Goal: Task Accomplishment & Management: Use online tool/utility

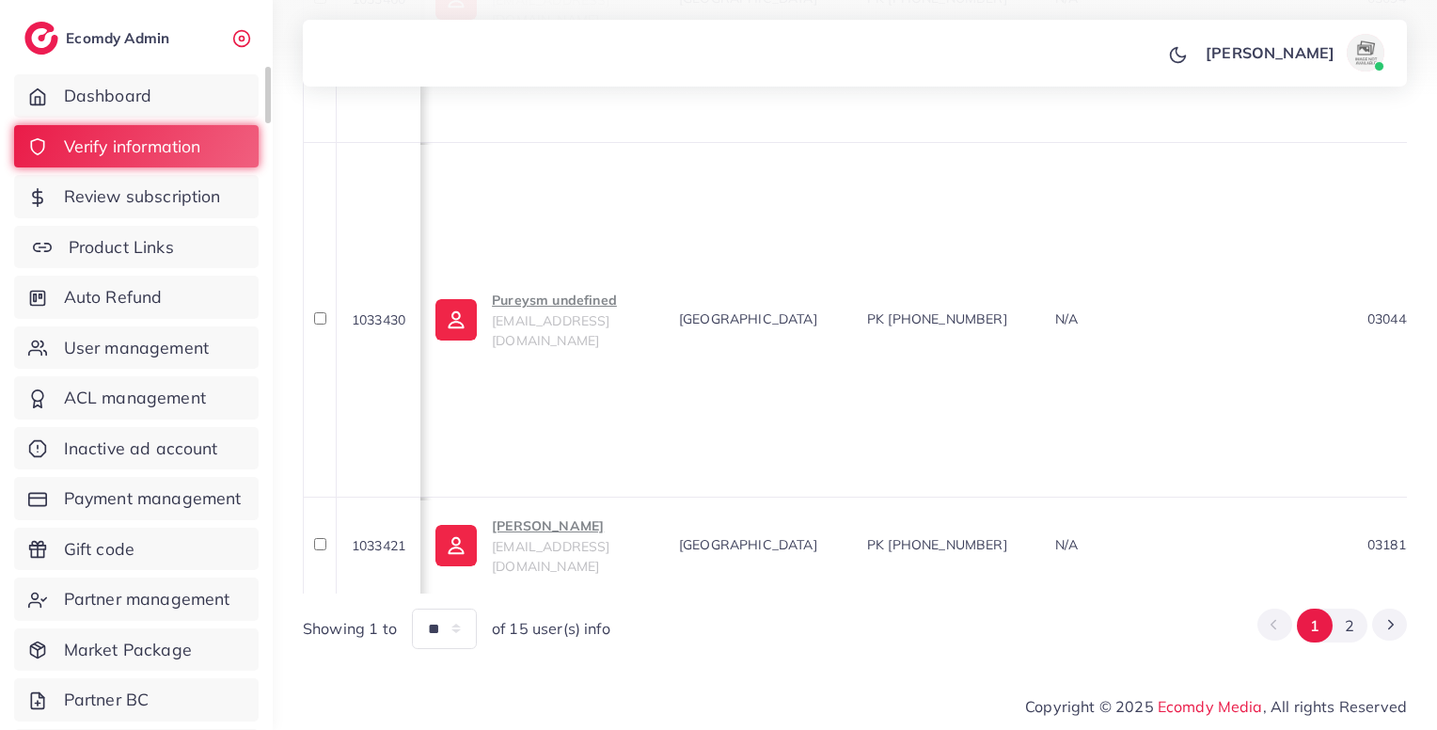
scroll to position [0, 354]
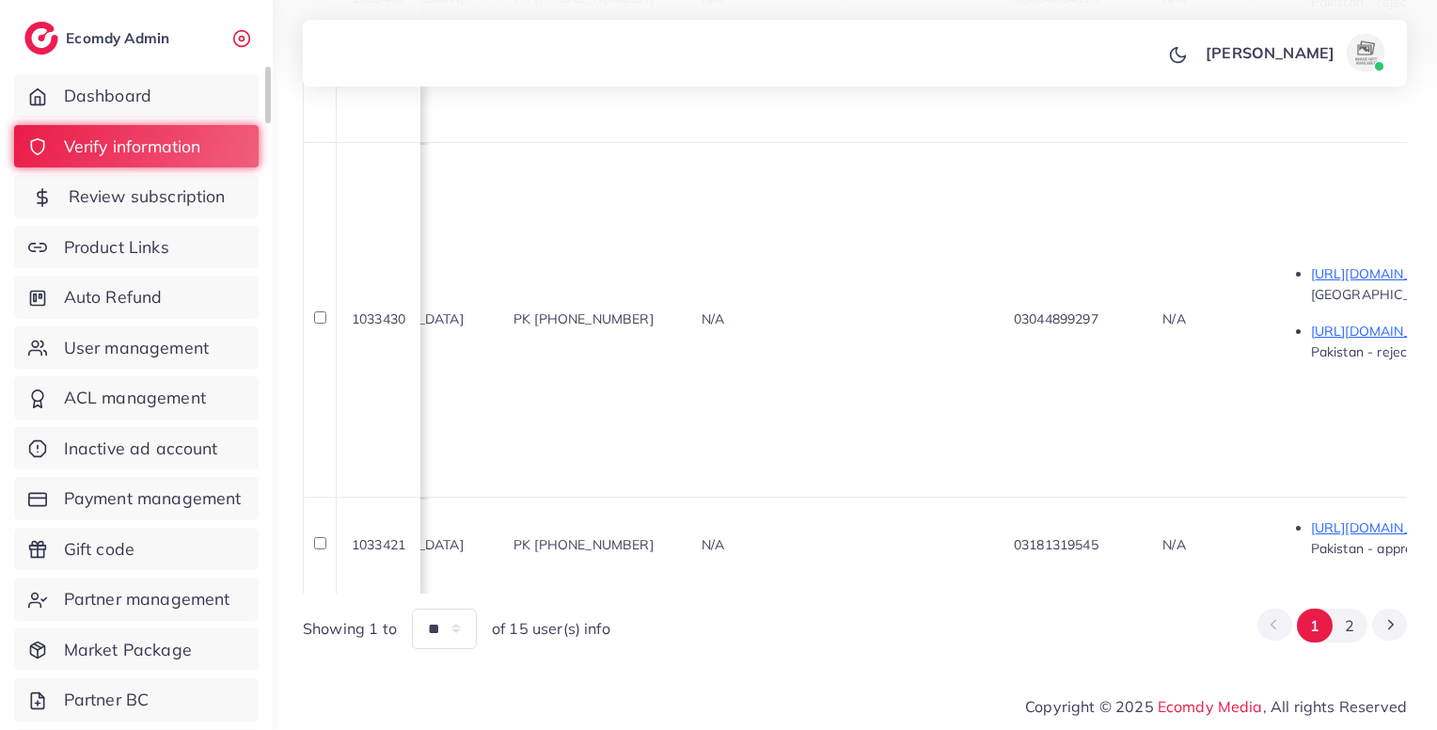
click at [158, 203] on span "Review subscription" at bounding box center [147, 196] width 157 height 24
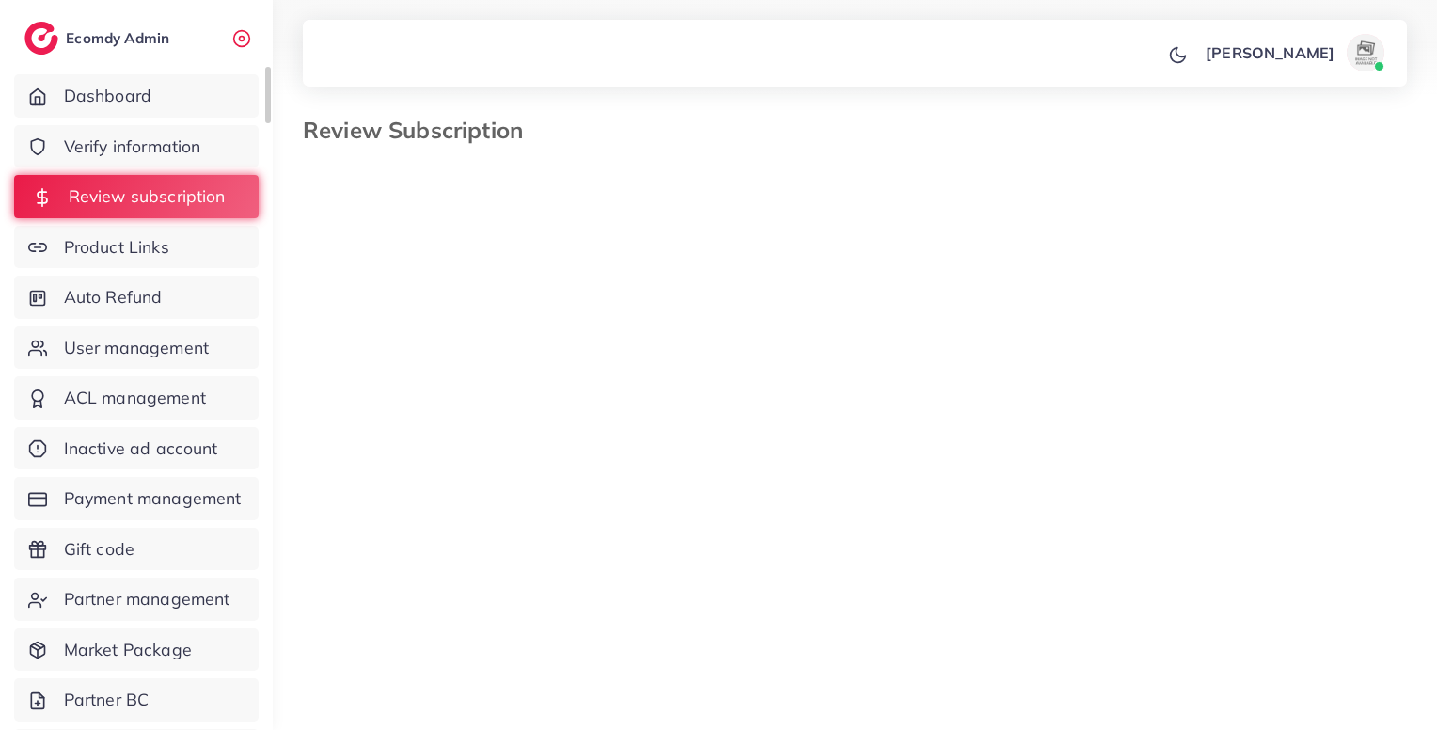
select select "*******"
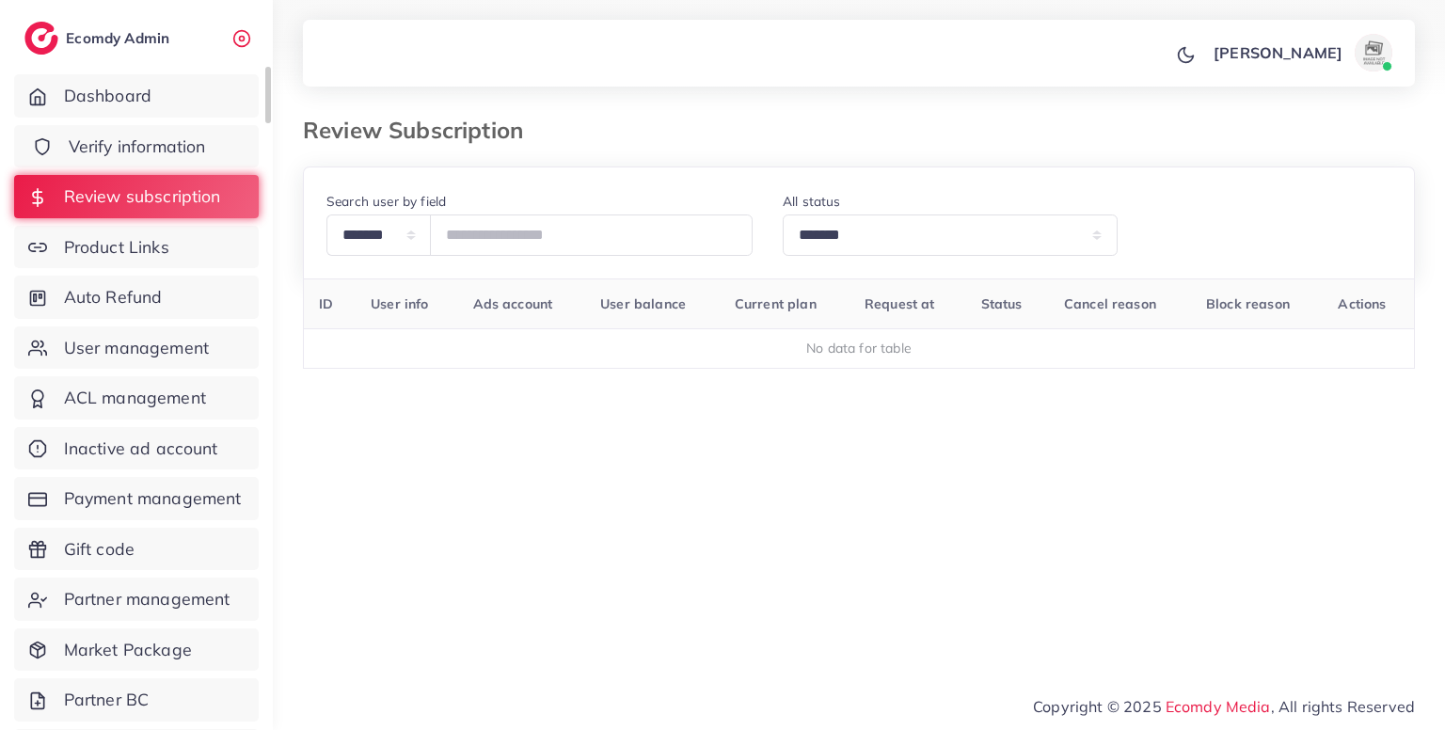
click at [200, 137] on span "Verify information" at bounding box center [137, 147] width 137 height 24
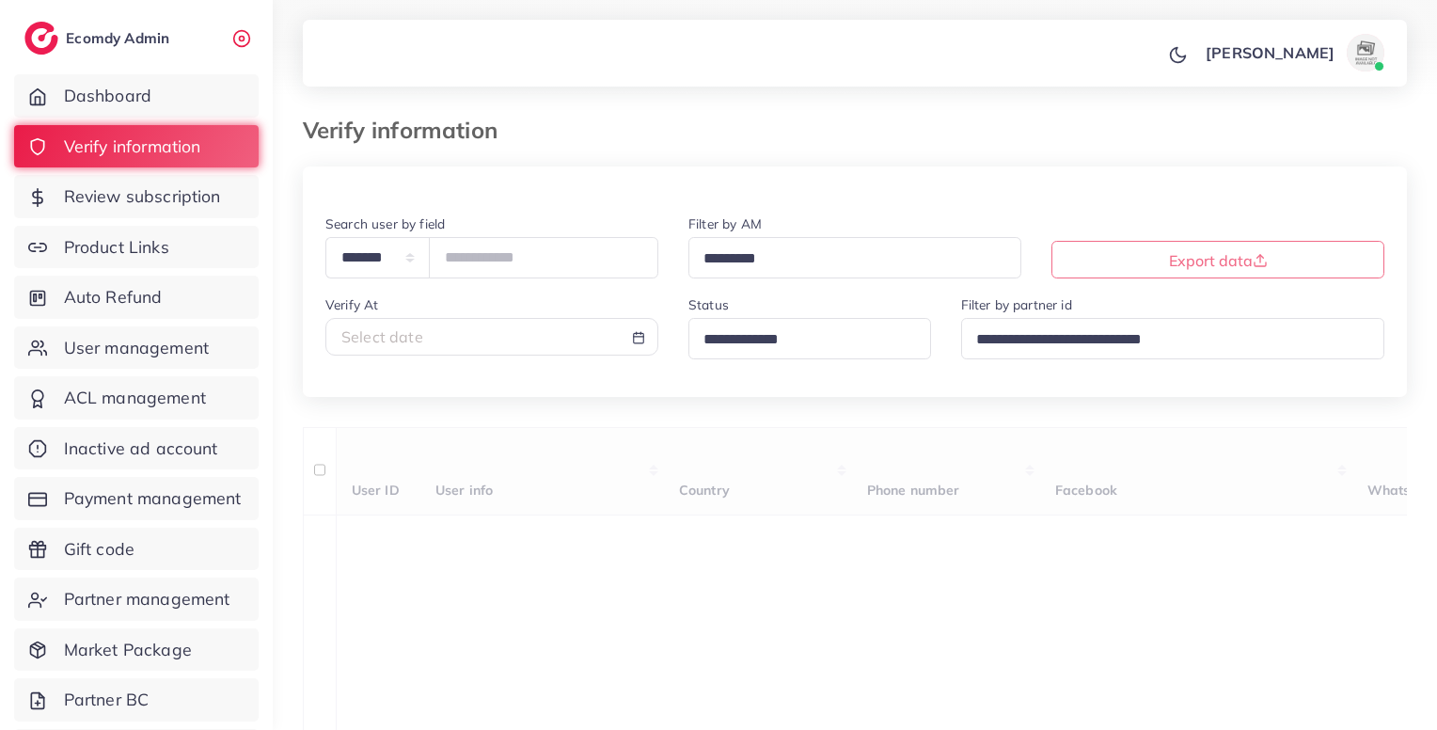
click at [832, 347] on input "Search for option" at bounding box center [802, 339] width 210 height 29
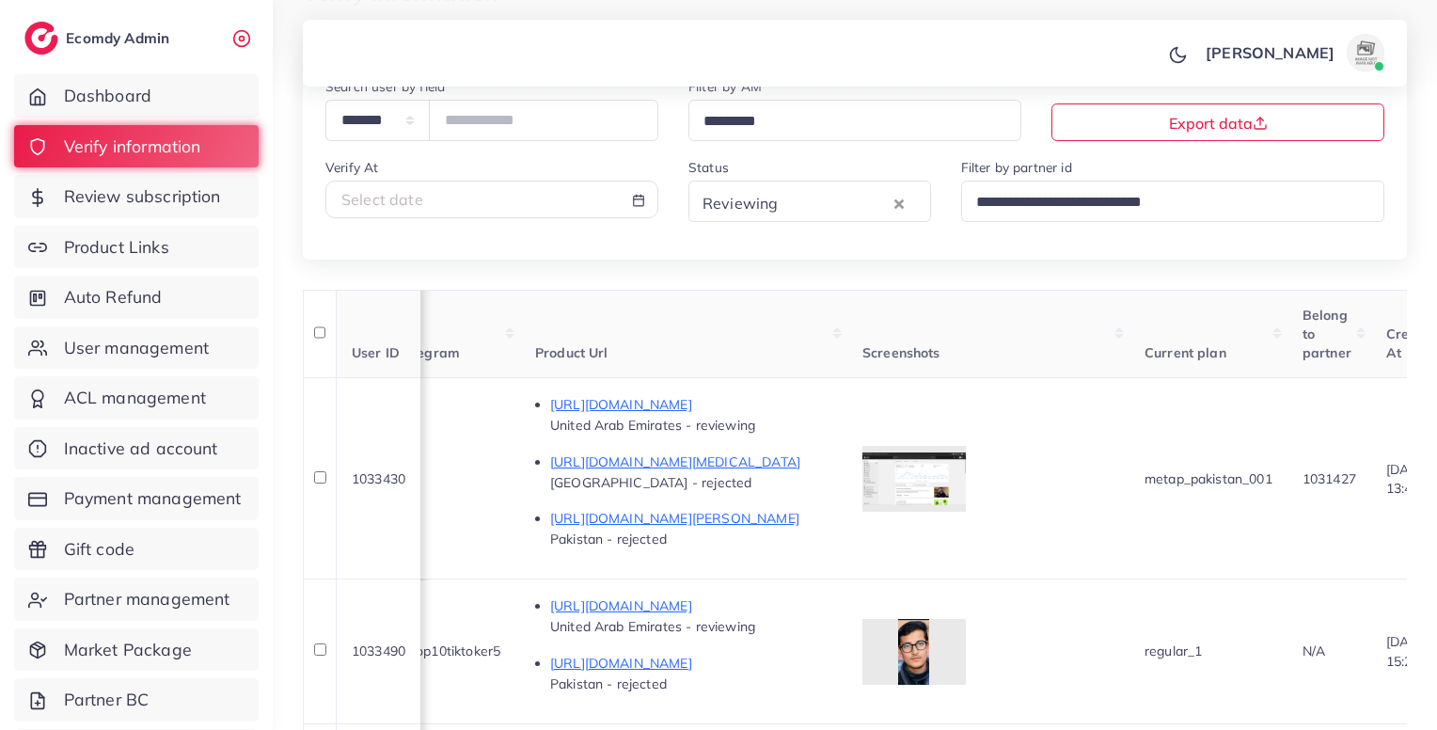
scroll to position [135, 0]
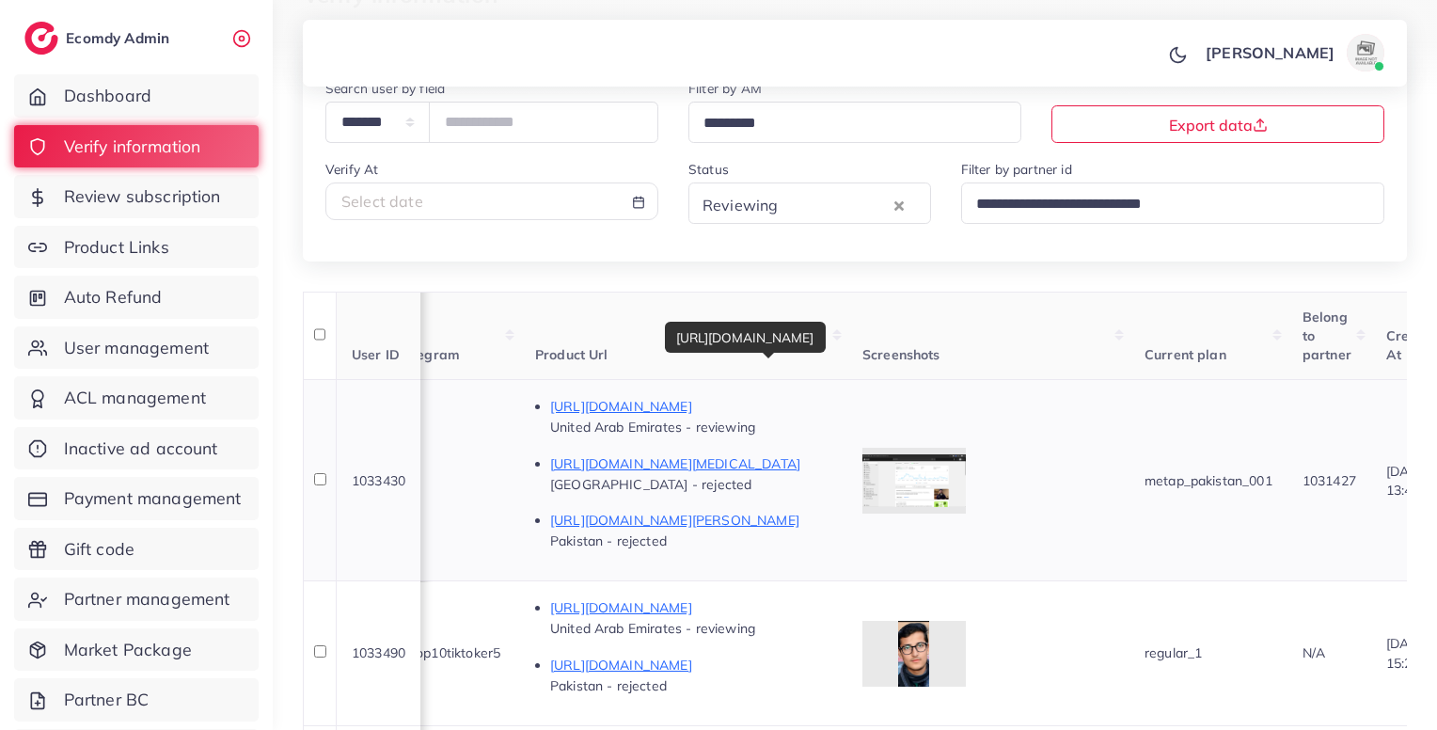
click at [832, 409] on p "[URL][DOMAIN_NAME]" at bounding box center [691, 406] width 282 height 23
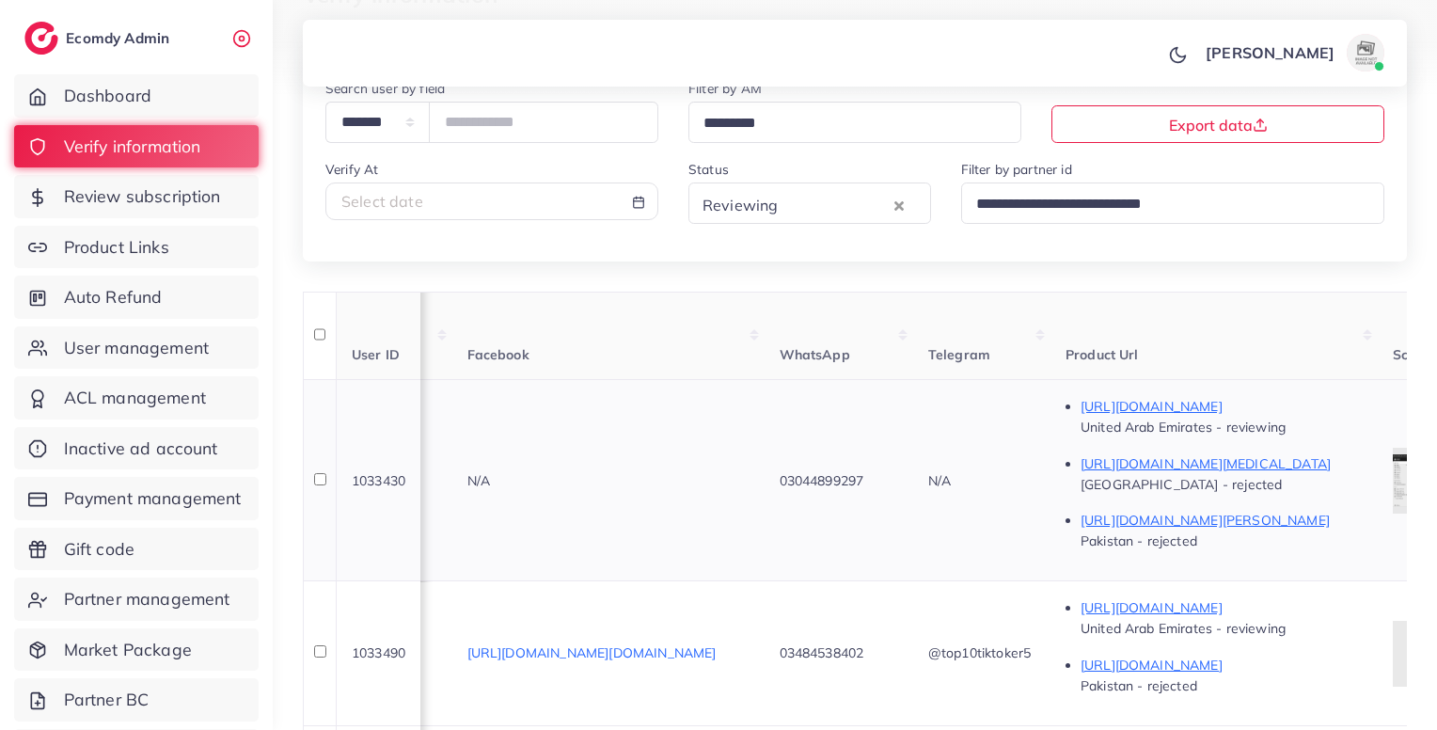
scroll to position [0, 195]
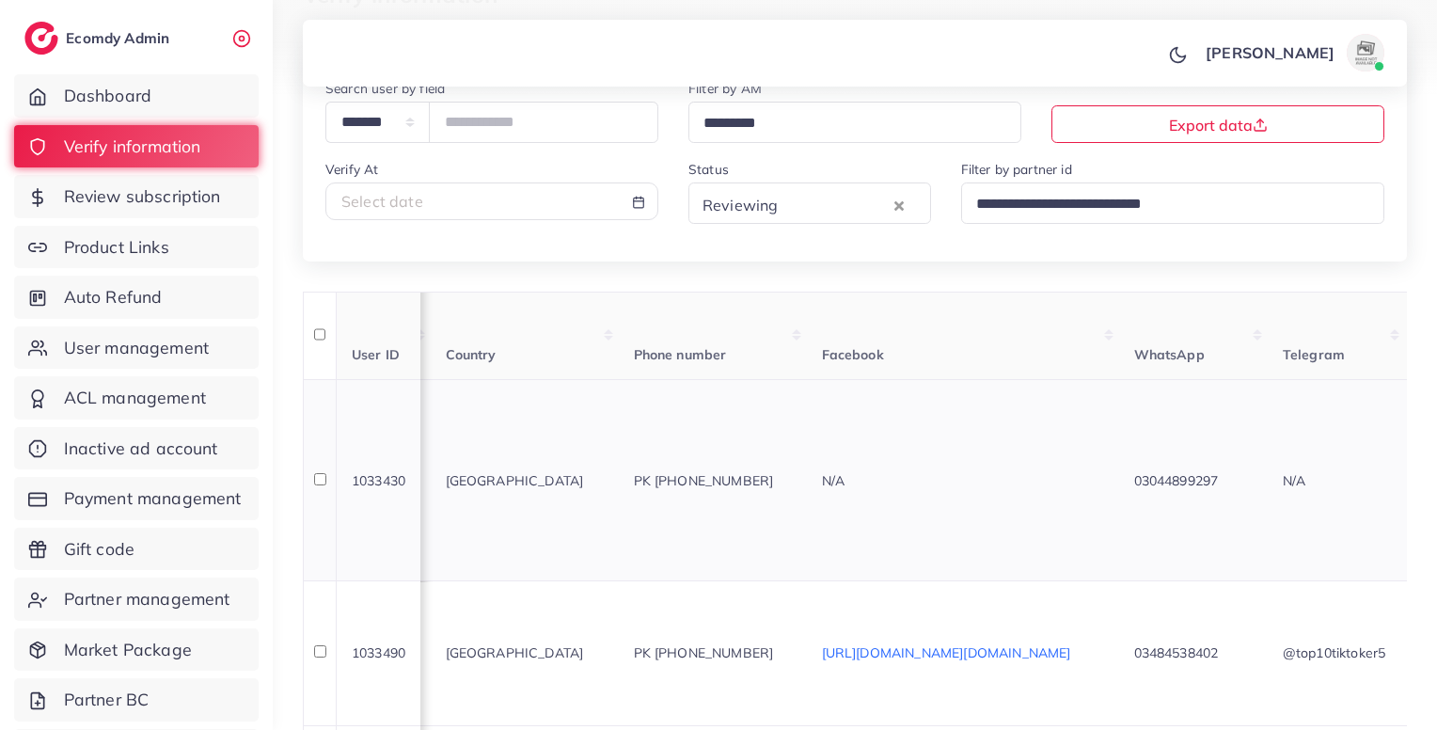
click at [774, 478] on span "PK [PHONE_NUMBER]" at bounding box center [704, 480] width 140 height 17
copy span "923044899297"
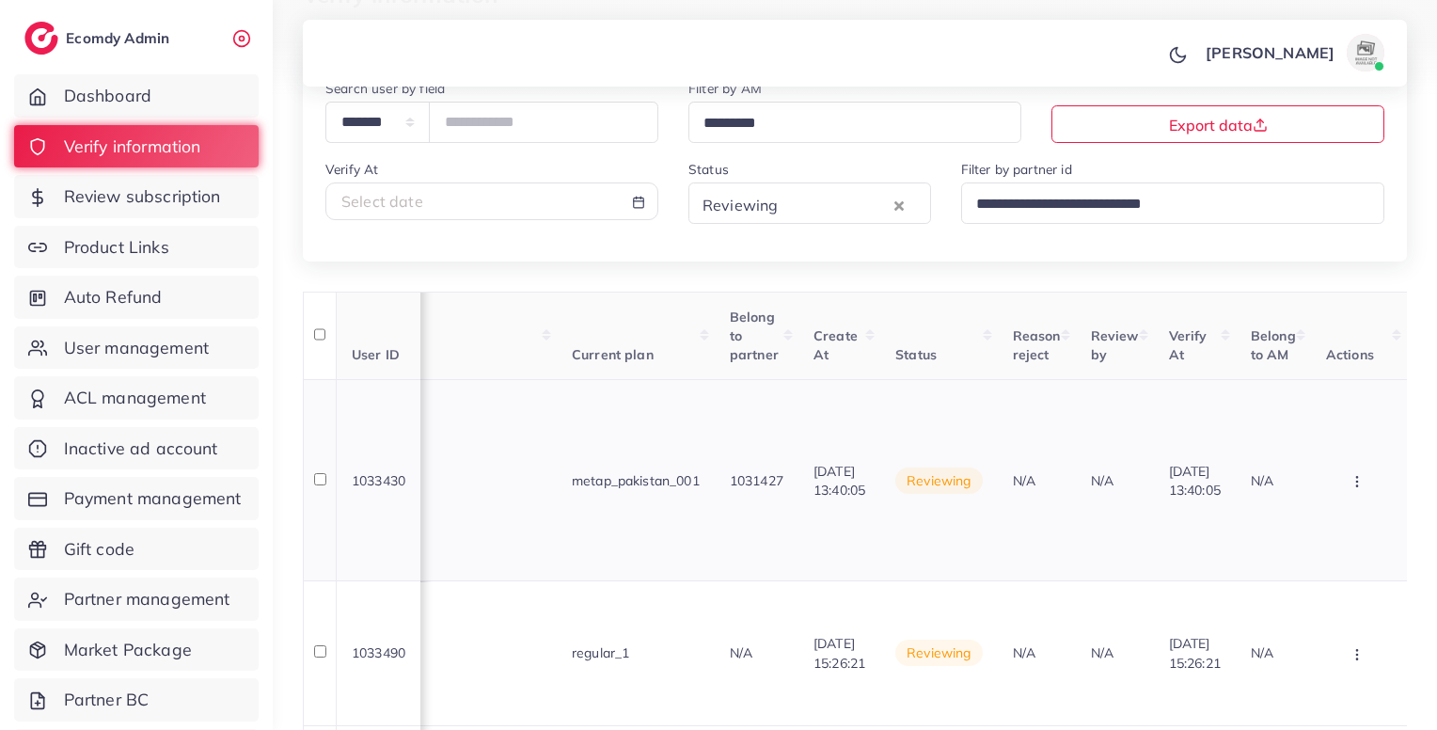
scroll to position [0, 1780]
click at [1366, 495] on button "button" at bounding box center [1359, 480] width 66 height 42
click at [1341, 533] on link "Approve" at bounding box center [1326, 537] width 149 height 41
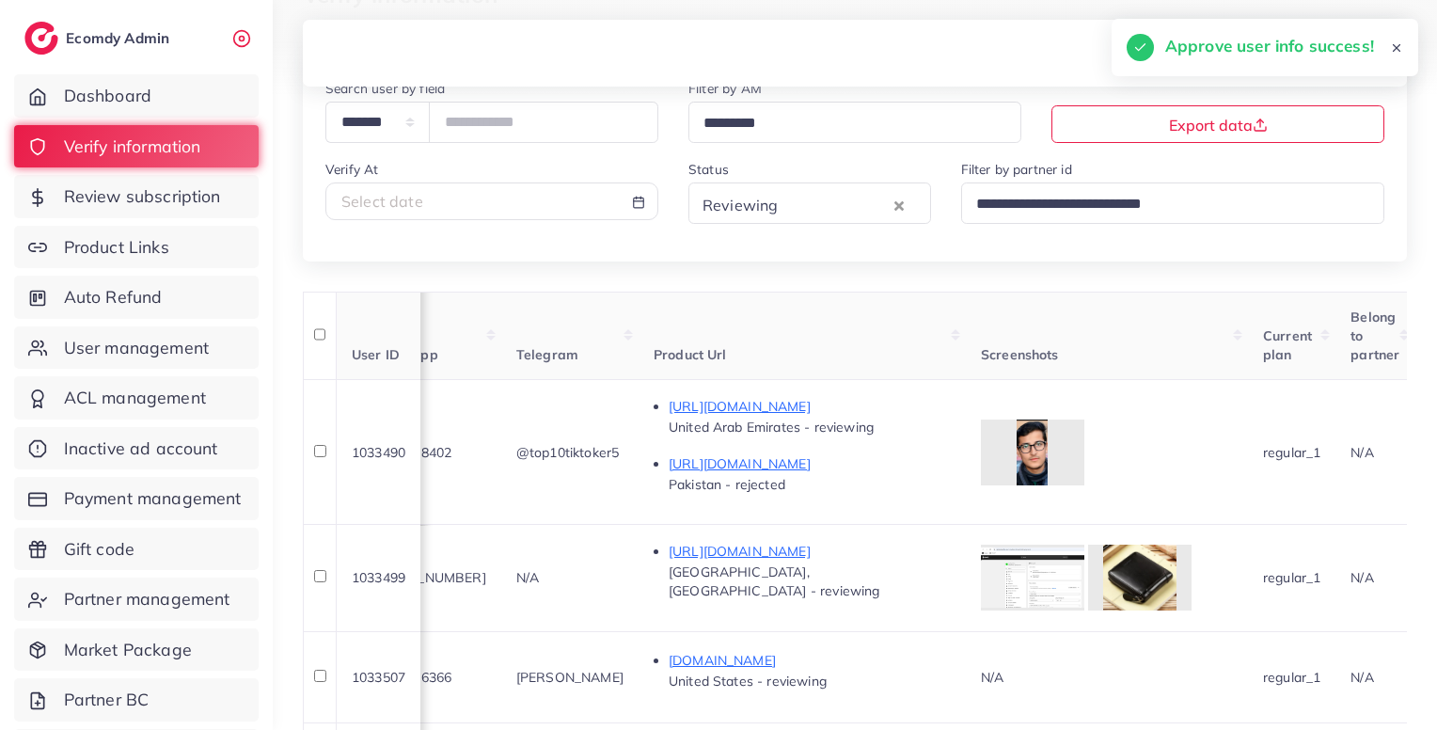
scroll to position [0, 945]
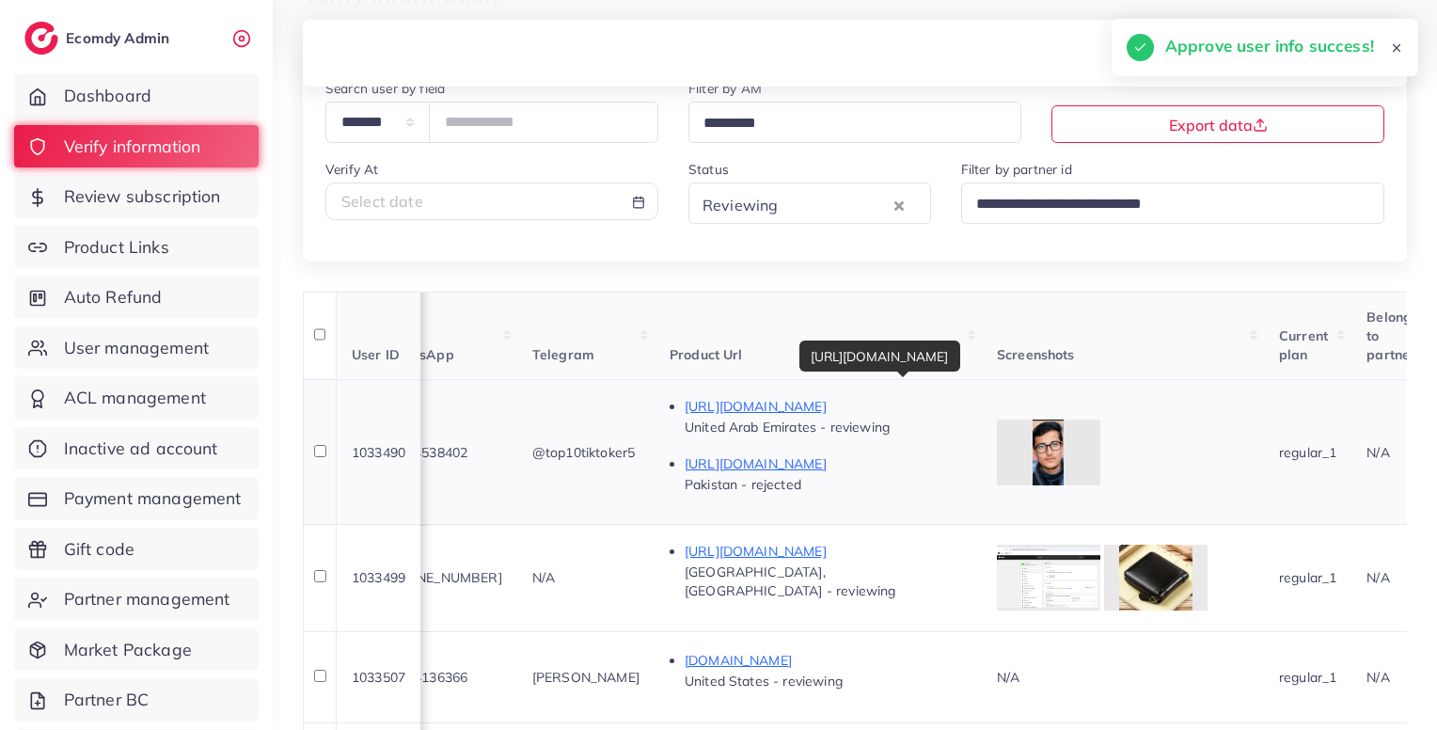
click at [875, 400] on p "[URL][DOMAIN_NAME]" at bounding box center [826, 406] width 282 height 23
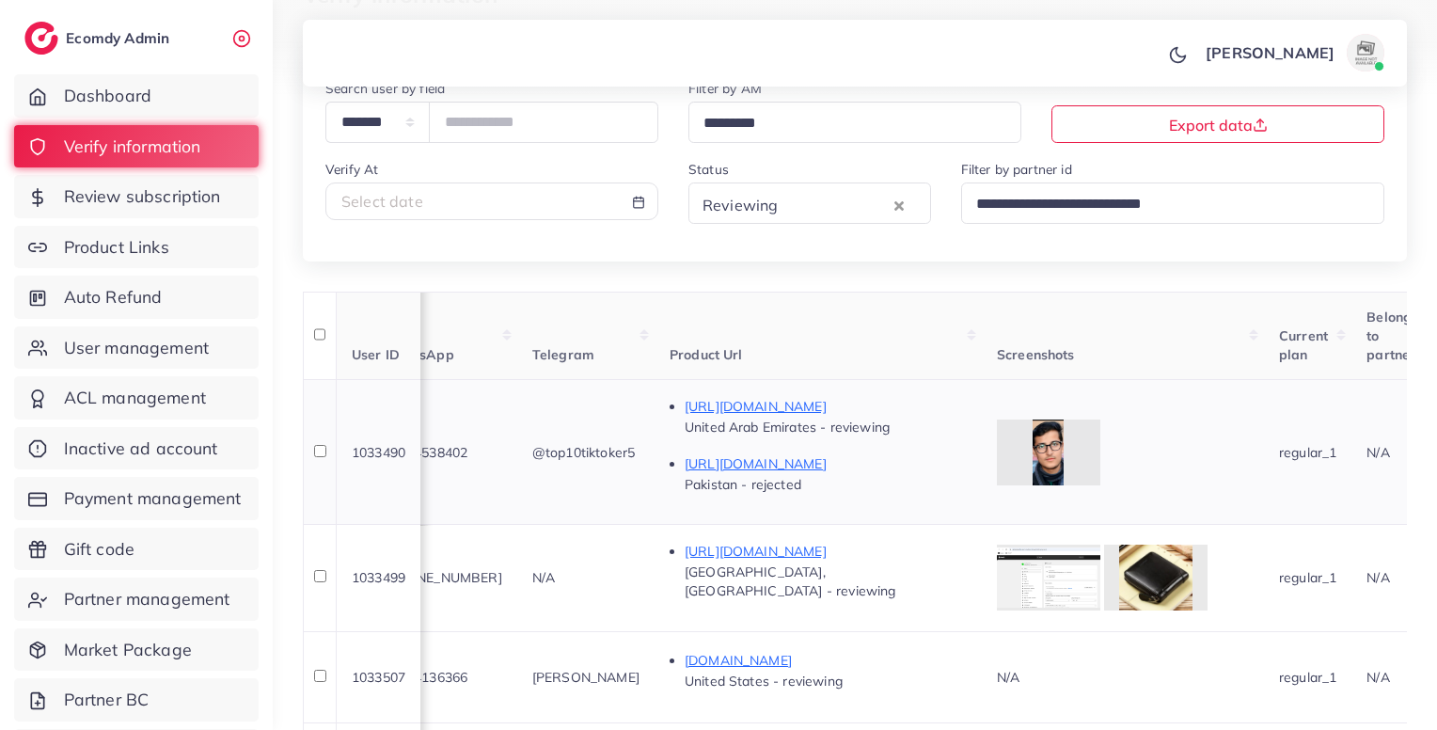
scroll to position [0, 1700]
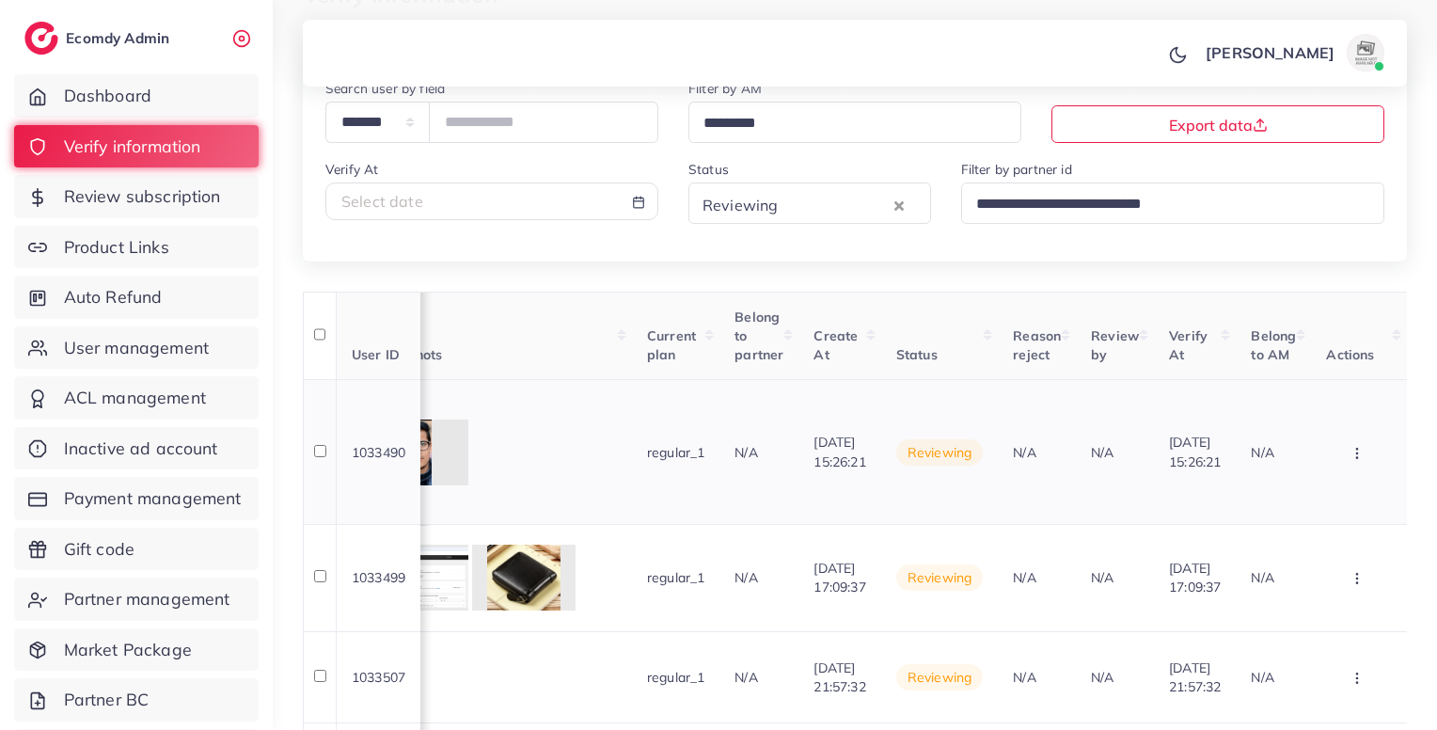
click at [1357, 472] on button "button" at bounding box center [1359, 452] width 66 height 42
click at [1317, 545] on link "Reject" at bounding box center [1326, 551] width 149 height 41
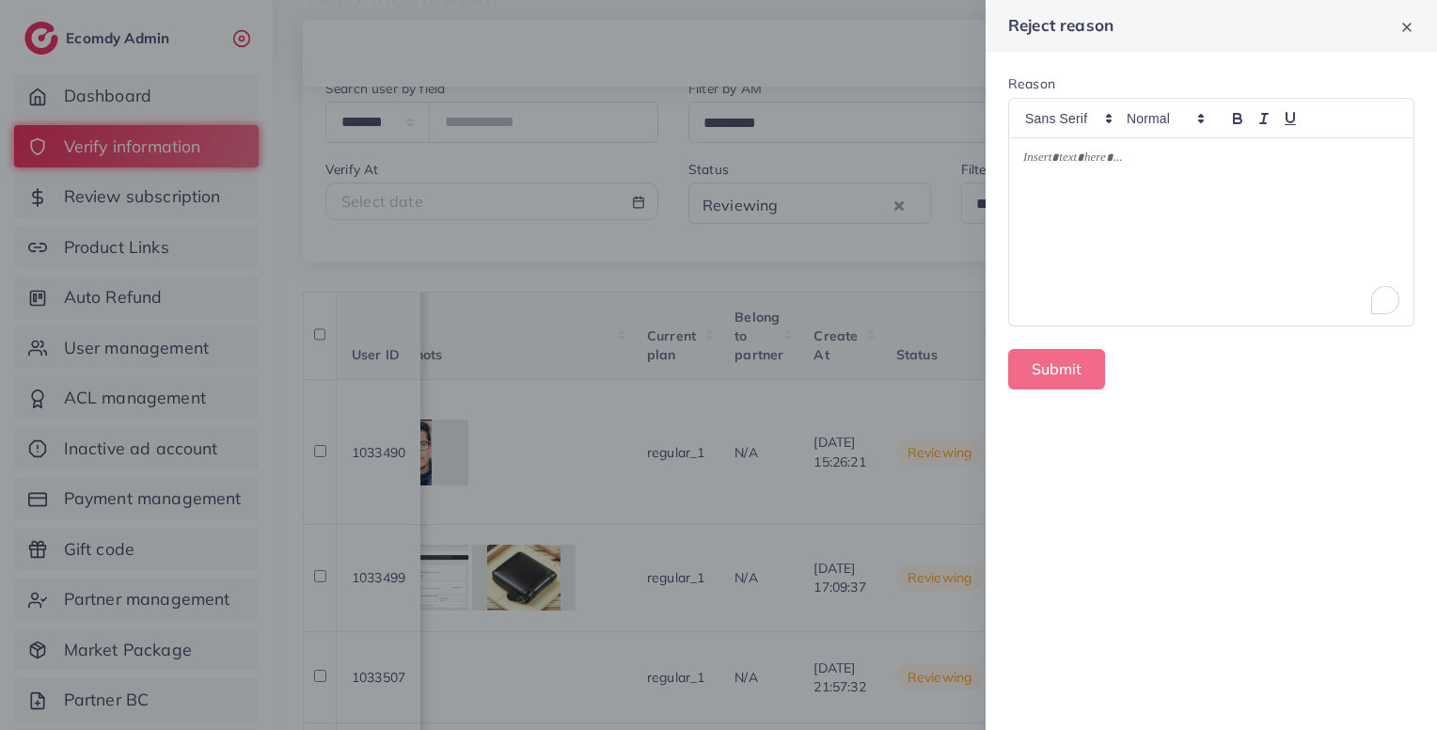
click at [1169, 241] on div "To enrich screen reader interactions, please activate Accessibility in Grammarl…" at bounding box center [1211, 231] width 404 height 187
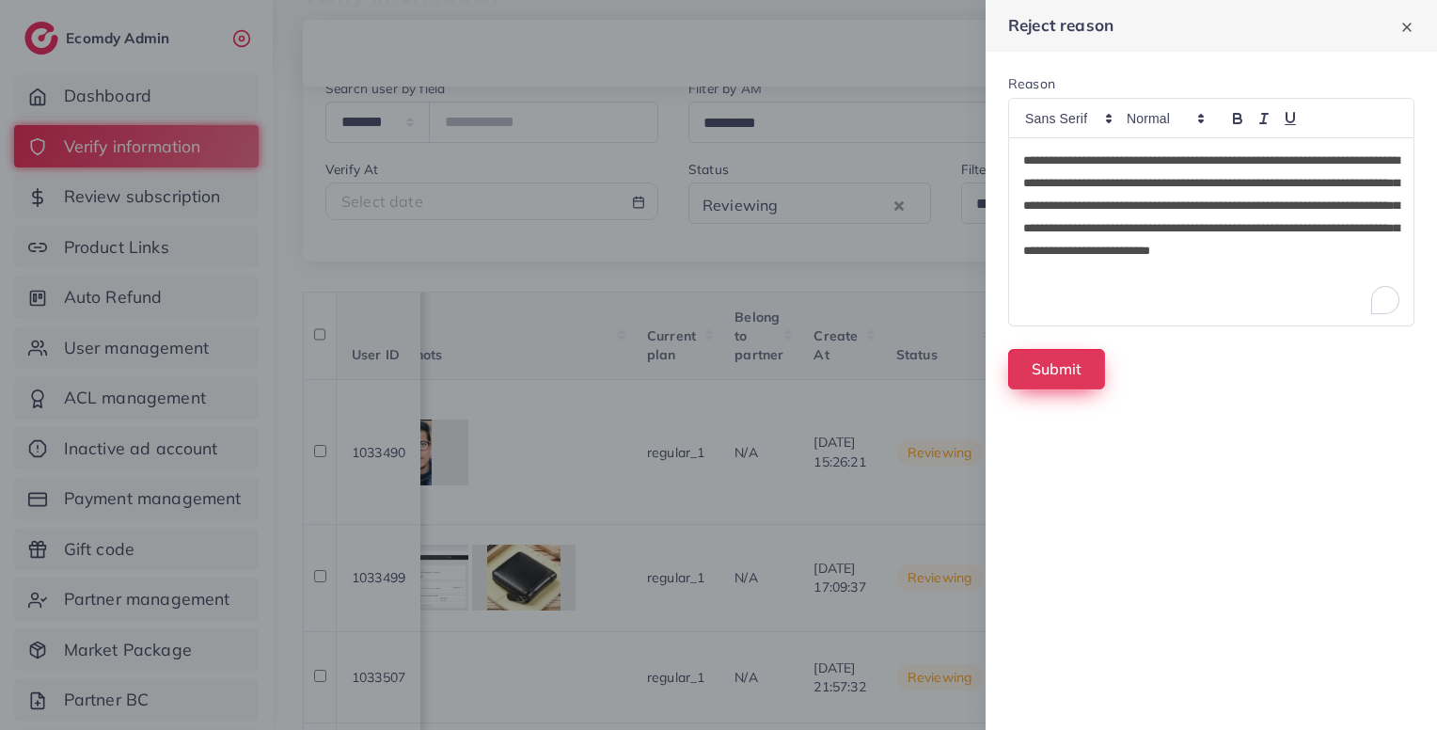
click at [1070, 373] on button "Submit" at bounding box center [1056, 369] width 97 height 40
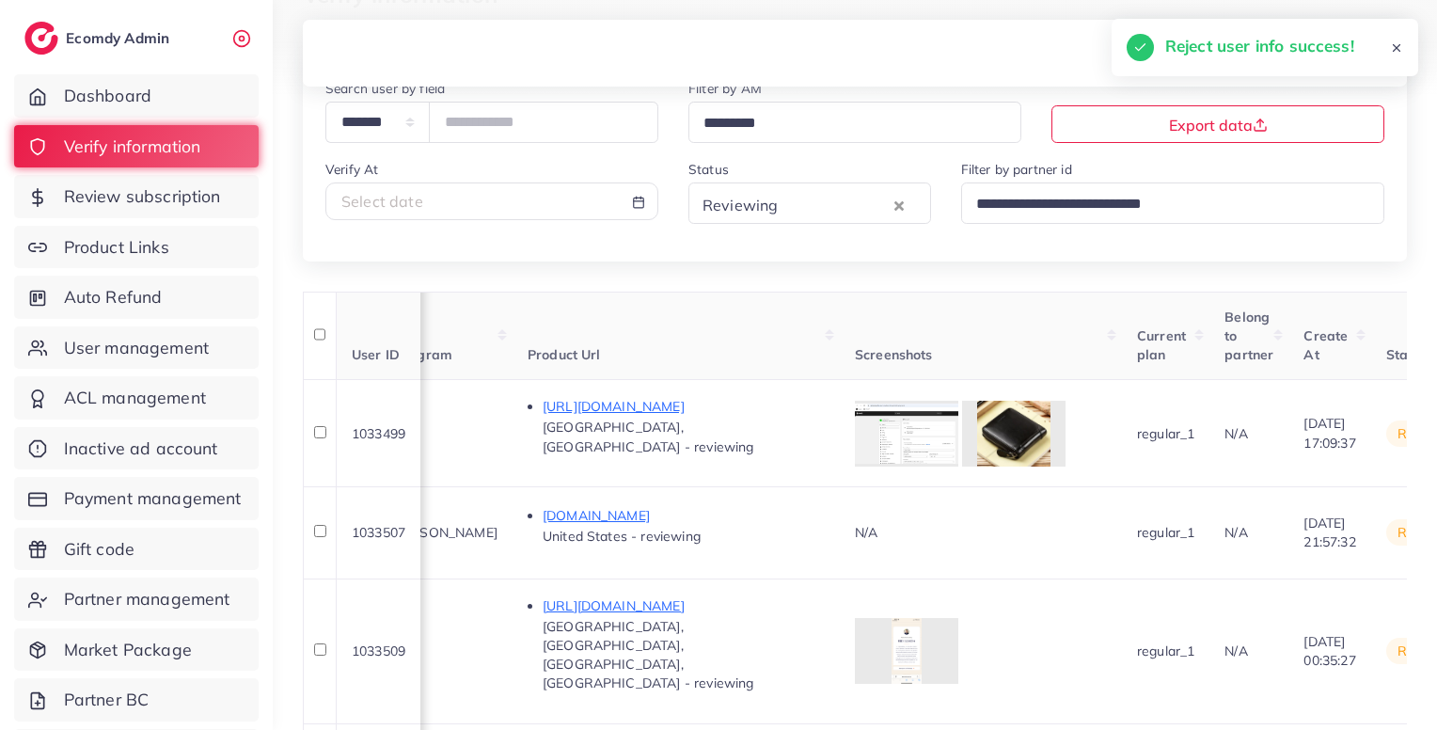
scroll to position [0, 1083]
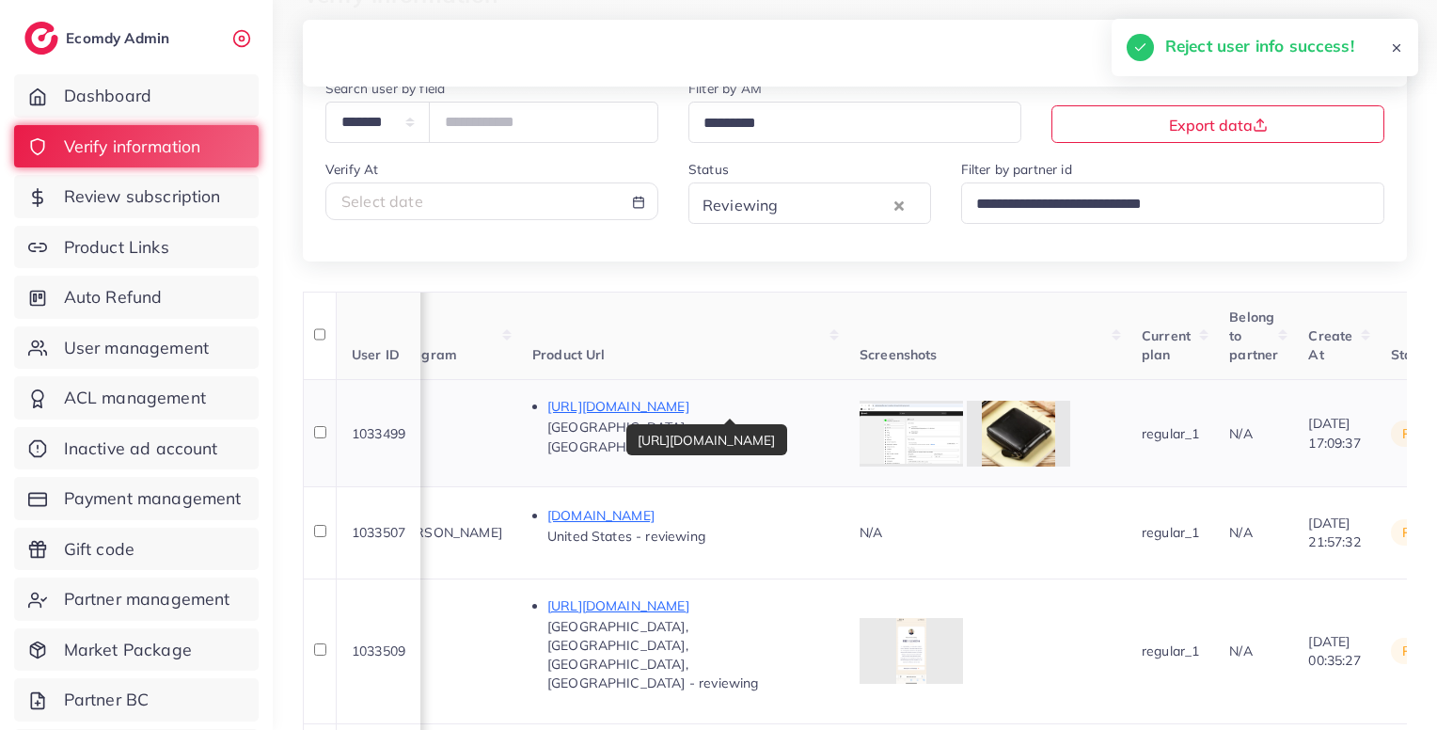
click at [783, 407] on p "[URL][DOMAIN_NAME]" at bounding box center [688, 406] width 282 height 23
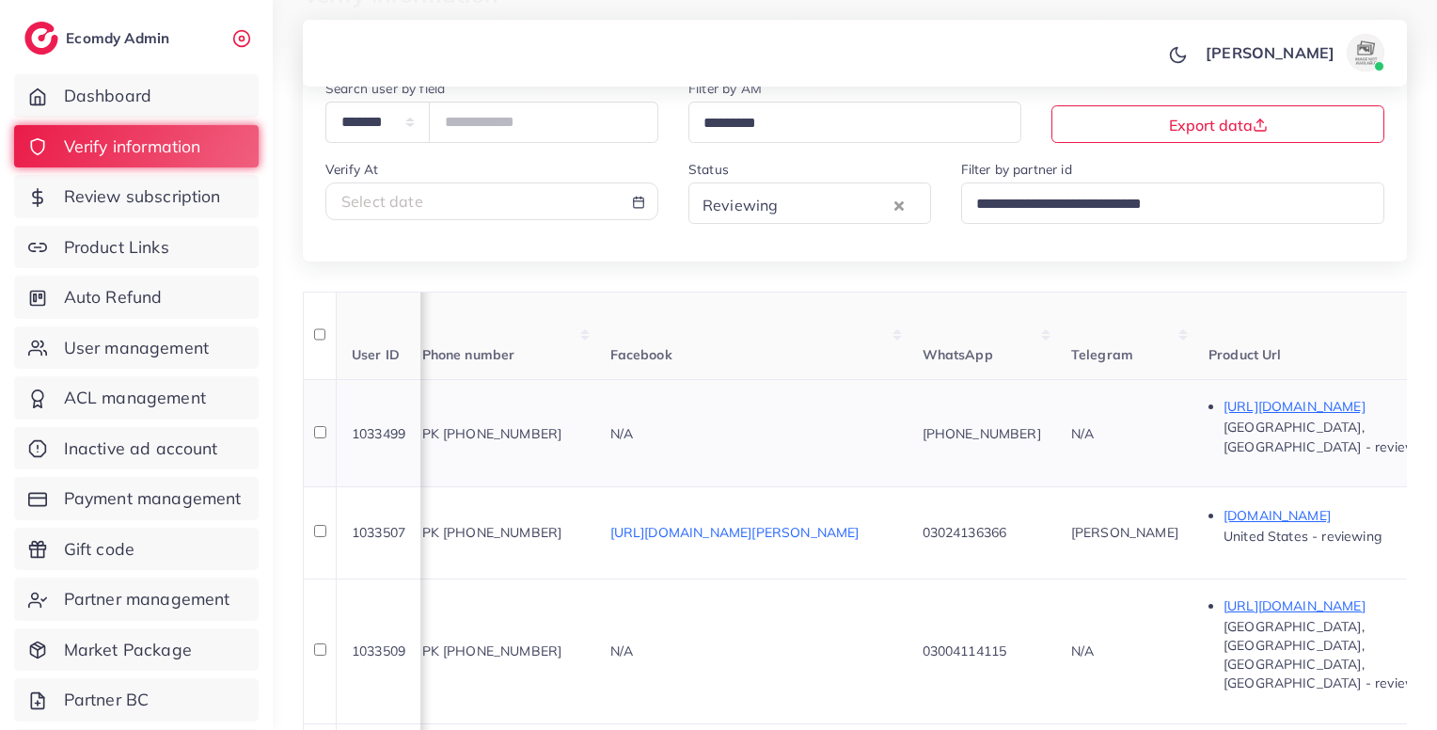
scroll to position [0, 406]
click at [562, 439] on span "PK [PHONE_NUMBER]" at bounding box center [492, 433] width 140 height 17
copy span "923246947045"
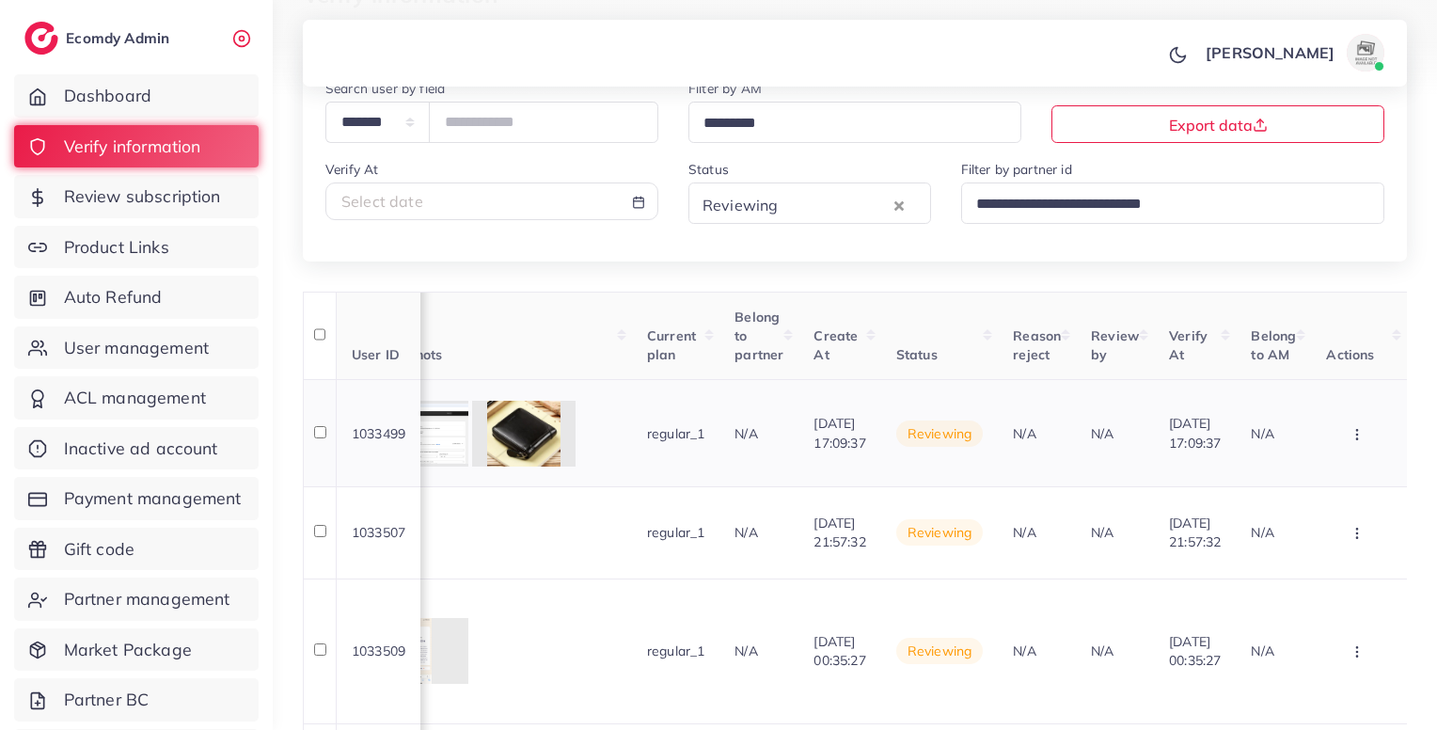
scroll to position [0, 1663]
click at [1381, 456] on td "Approve Reject Assign to AM" at bounding box center [1359, 432] width 96 height 107
click at [1352, 435] on icon "button" at bounding box center [1357, 434] width 15 height 15
click at [1295, 494] on span "Approve" at bounding box center [1303, 491] width 62 height 19
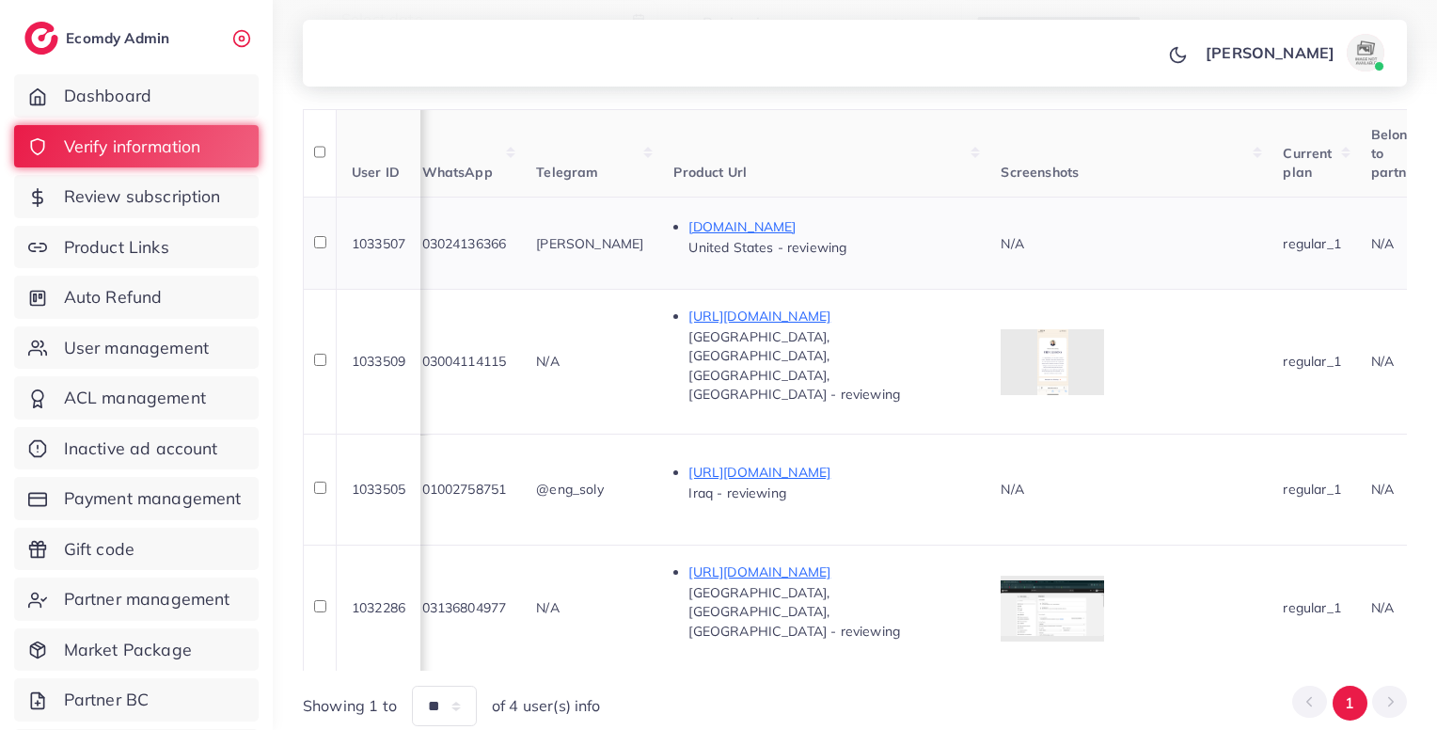
scroll to position [0, 902]
click at [745, 226] on p "[DOMAIN_NAME]" at bounding box center [834, 226] width 282 height 23
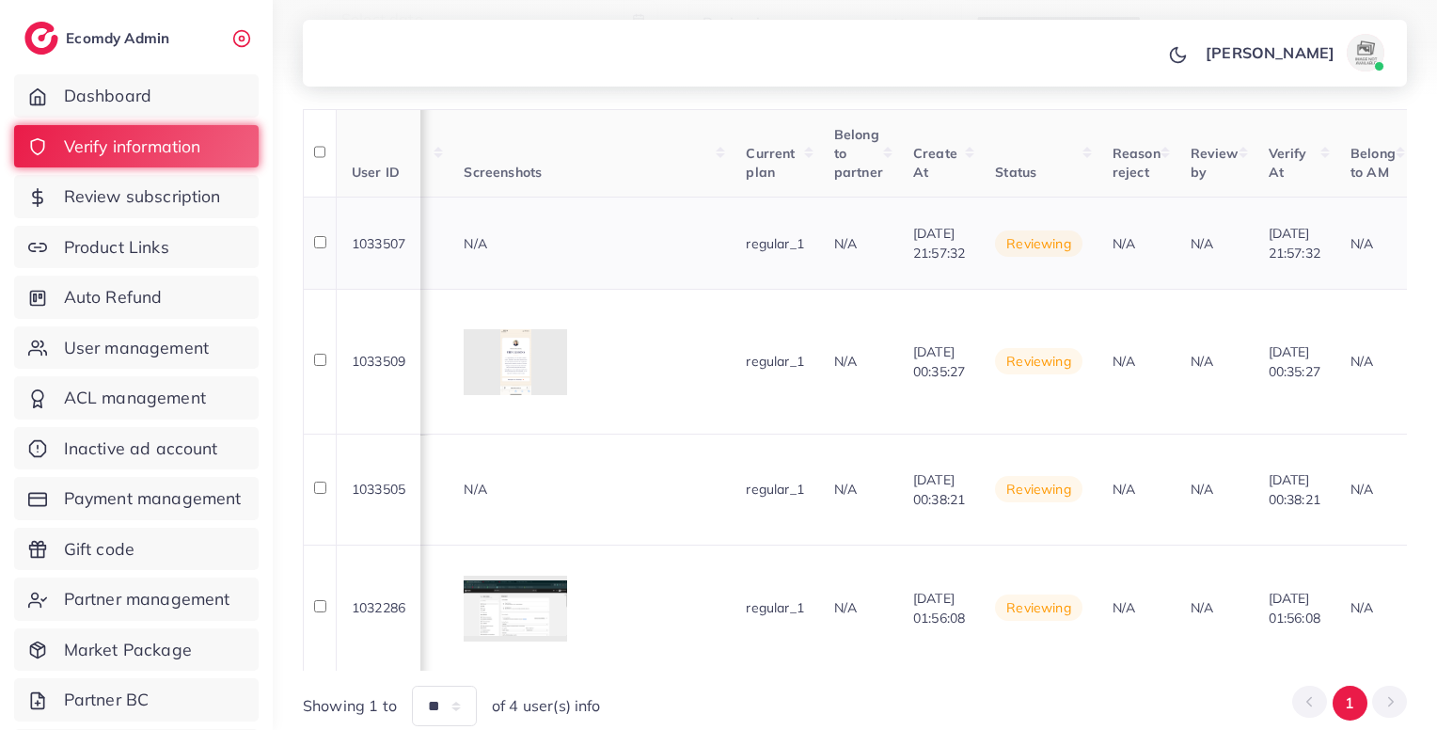
scroll to position [0, 1622]
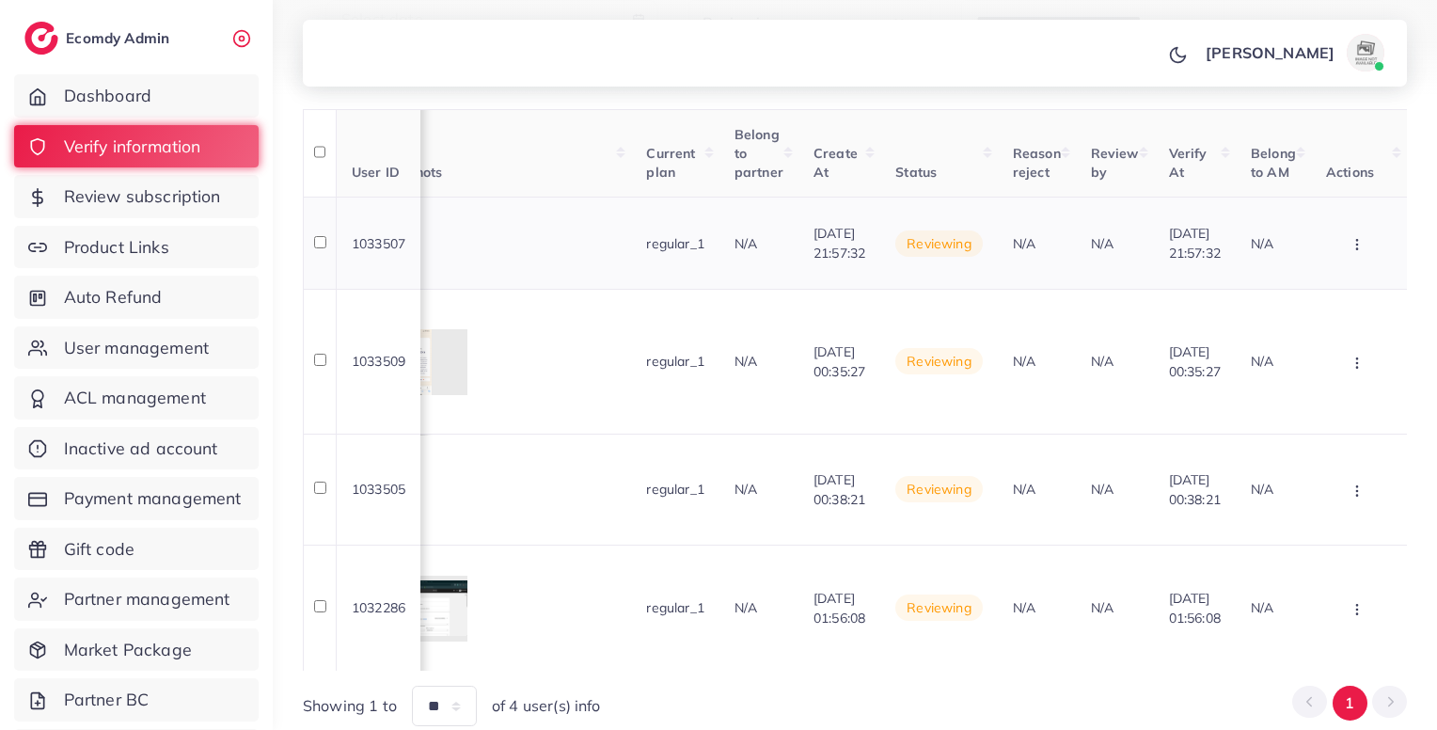
click at [1360, 242] on icon "button" at bounding box center [1357, 244] width 15 height 15
click at [1320, 336] on link "Reject" at bounding box center [1327, 342] width 149 height 41
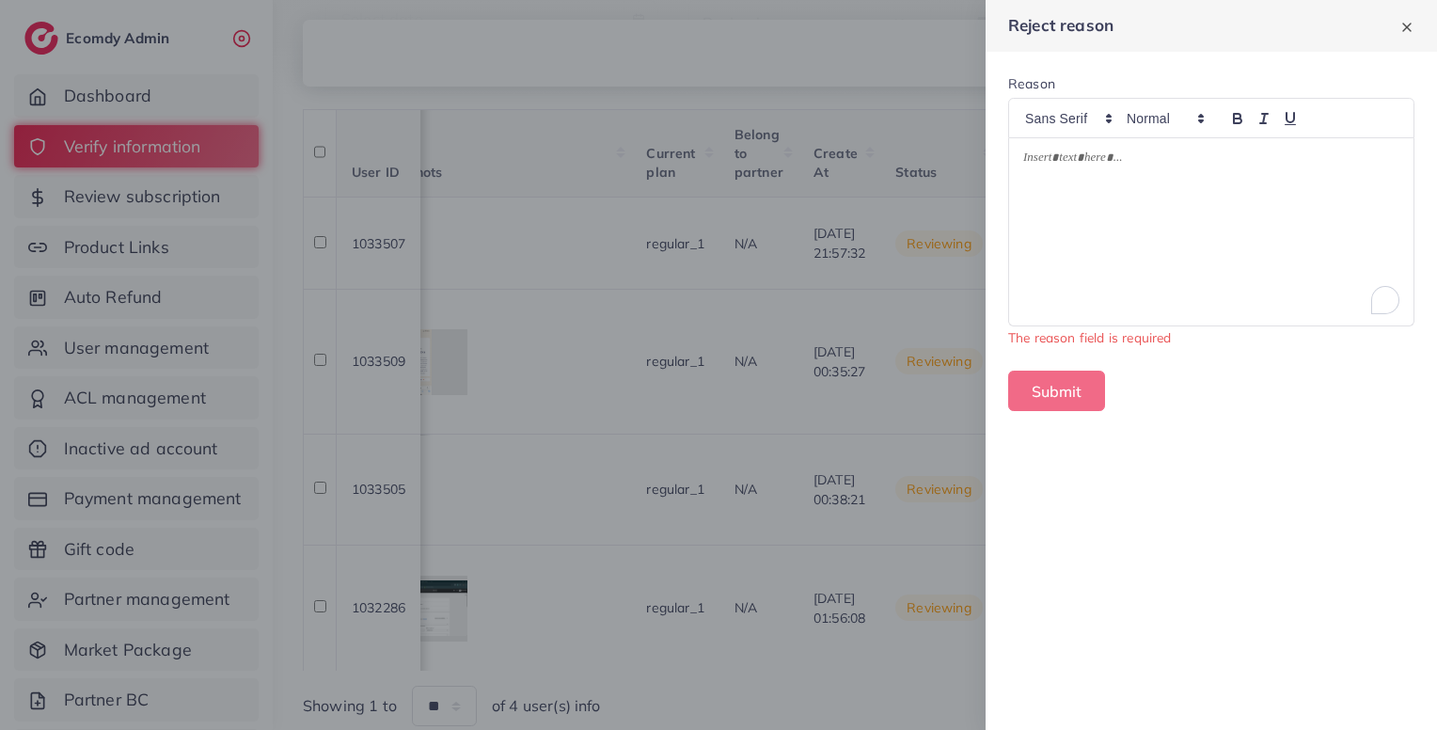
click at [1212, 236] on div "To enrich screen reader interactions, please activate Accessibility in Grammarl…" at bounding box center [1211, 231] width 404 height 187
paste div
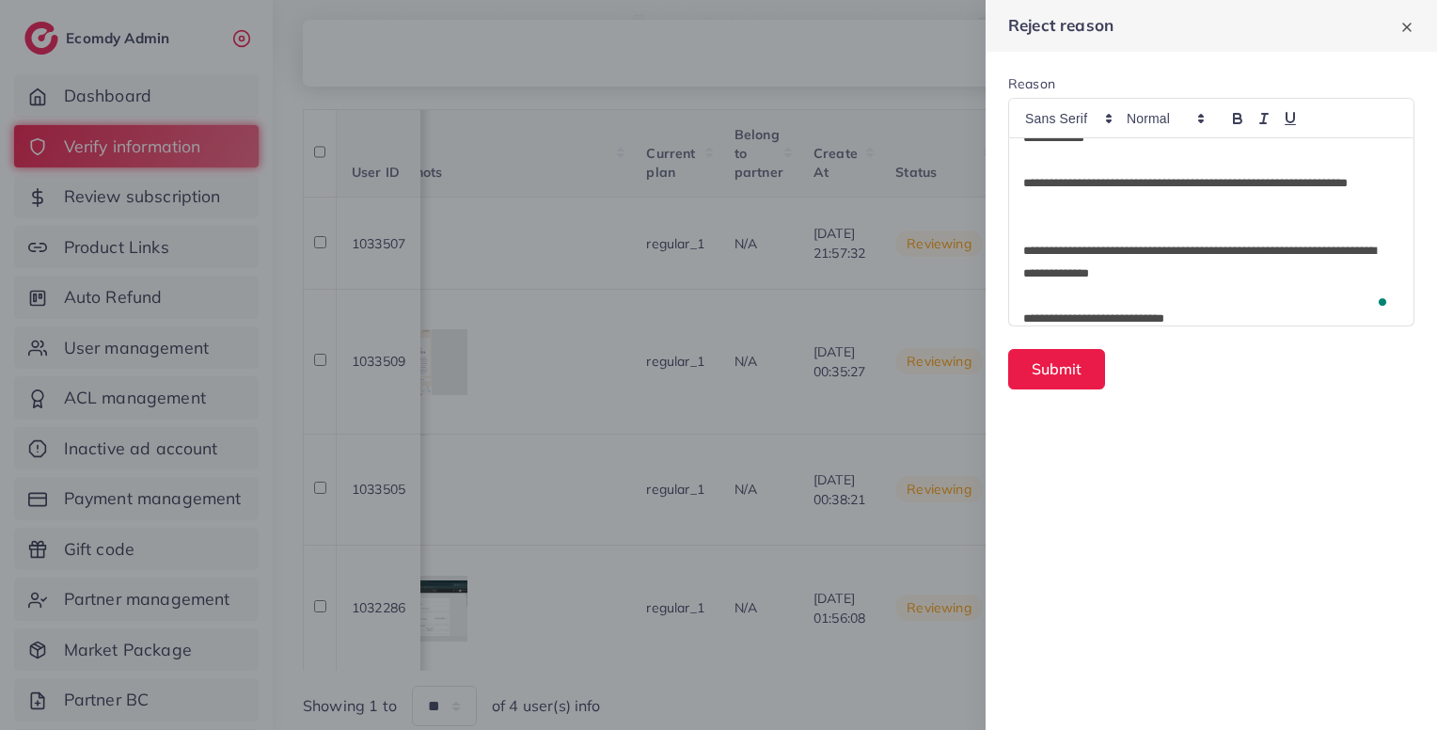
scroll to position [0, 0]
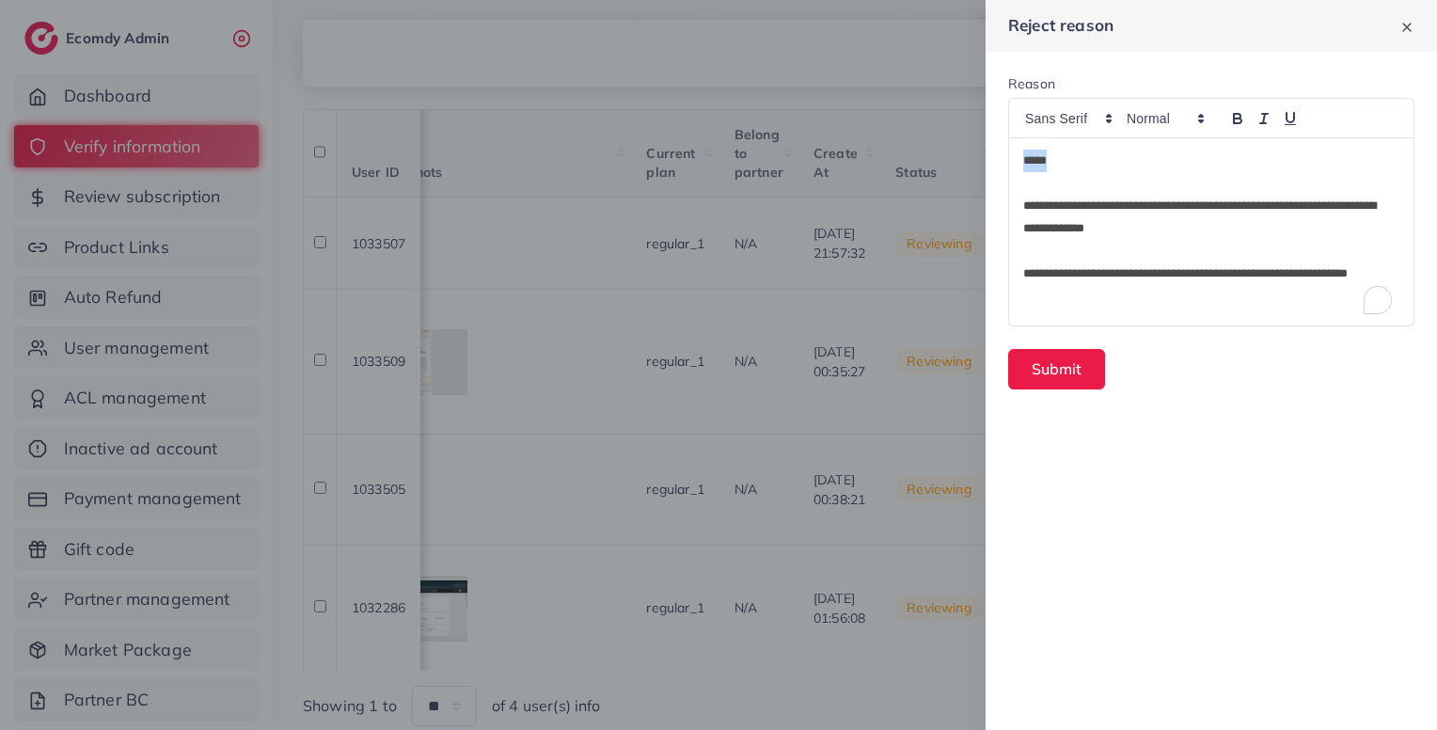
drag, startPoint x: 1050, startPoint y: 156, endPoint x: 937, endPoint y: 155, distance: 112.9
click at [937, 0] on div "**********" at bounding box center [718, 0] width 1437 height 0
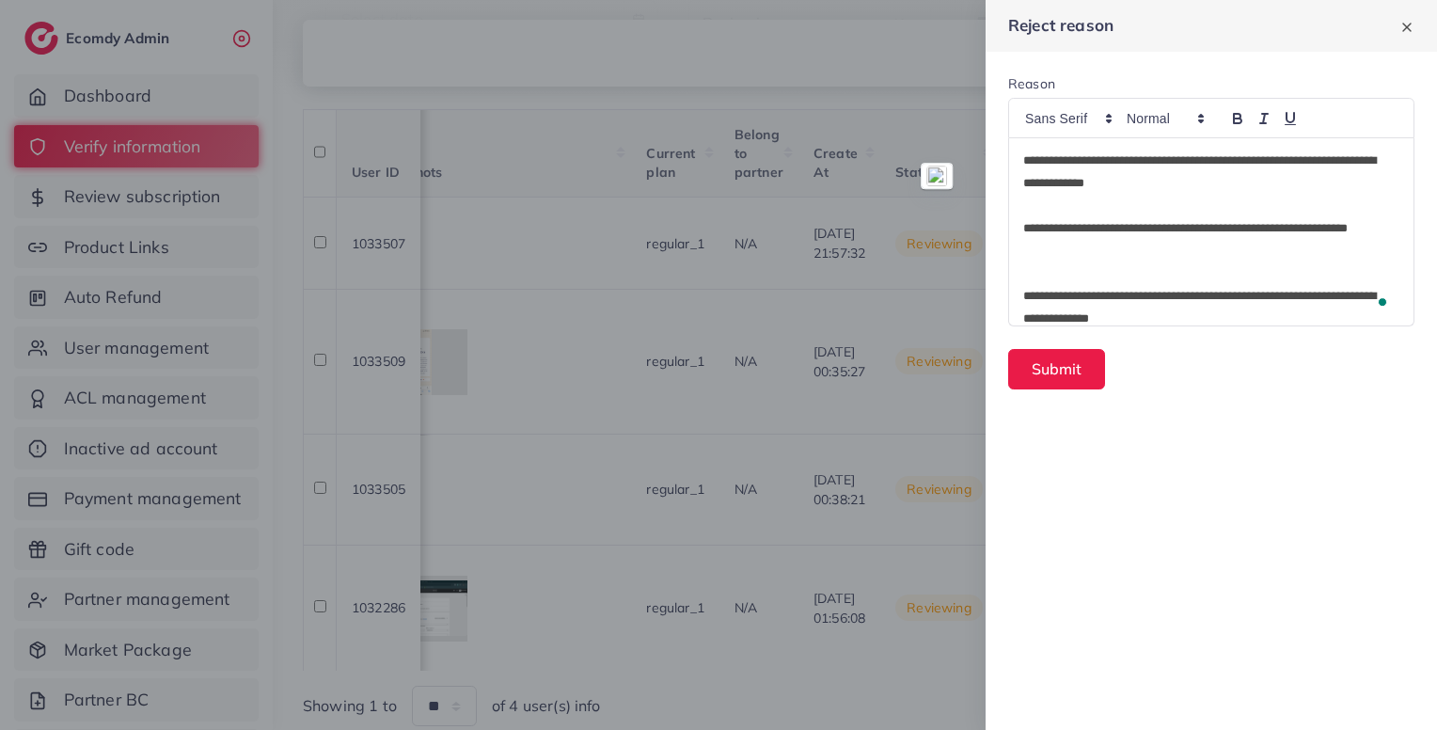
click at [1064, 212] on p "To enrich screen reader interactions, please activate Accessibility in Grammarl…" at bounding box center [1211, 206] width 376 height 23
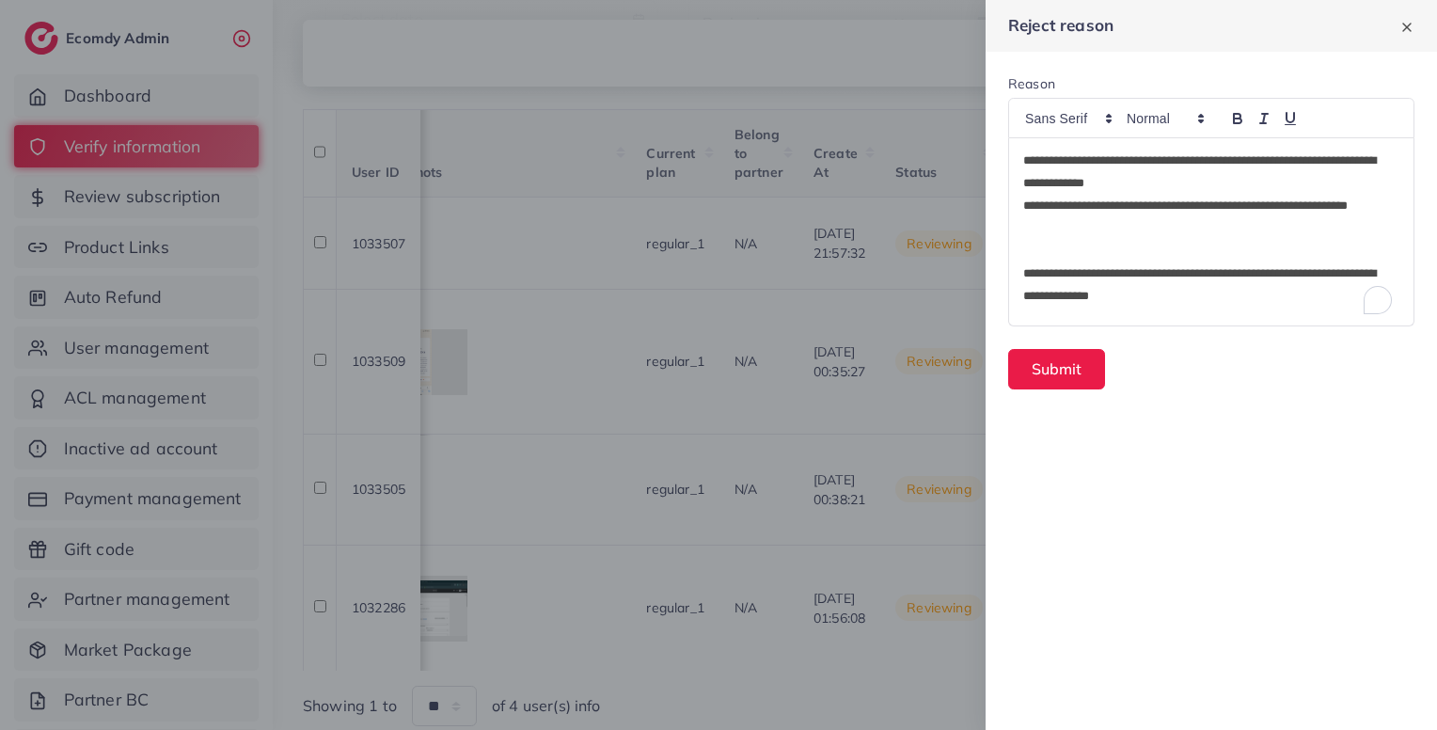
click at [1101, 244] on p "To enrich screen reader interactions, please activate Accessibility in Grammarl…" at bounding box center [1211, 251] width 376 height 23
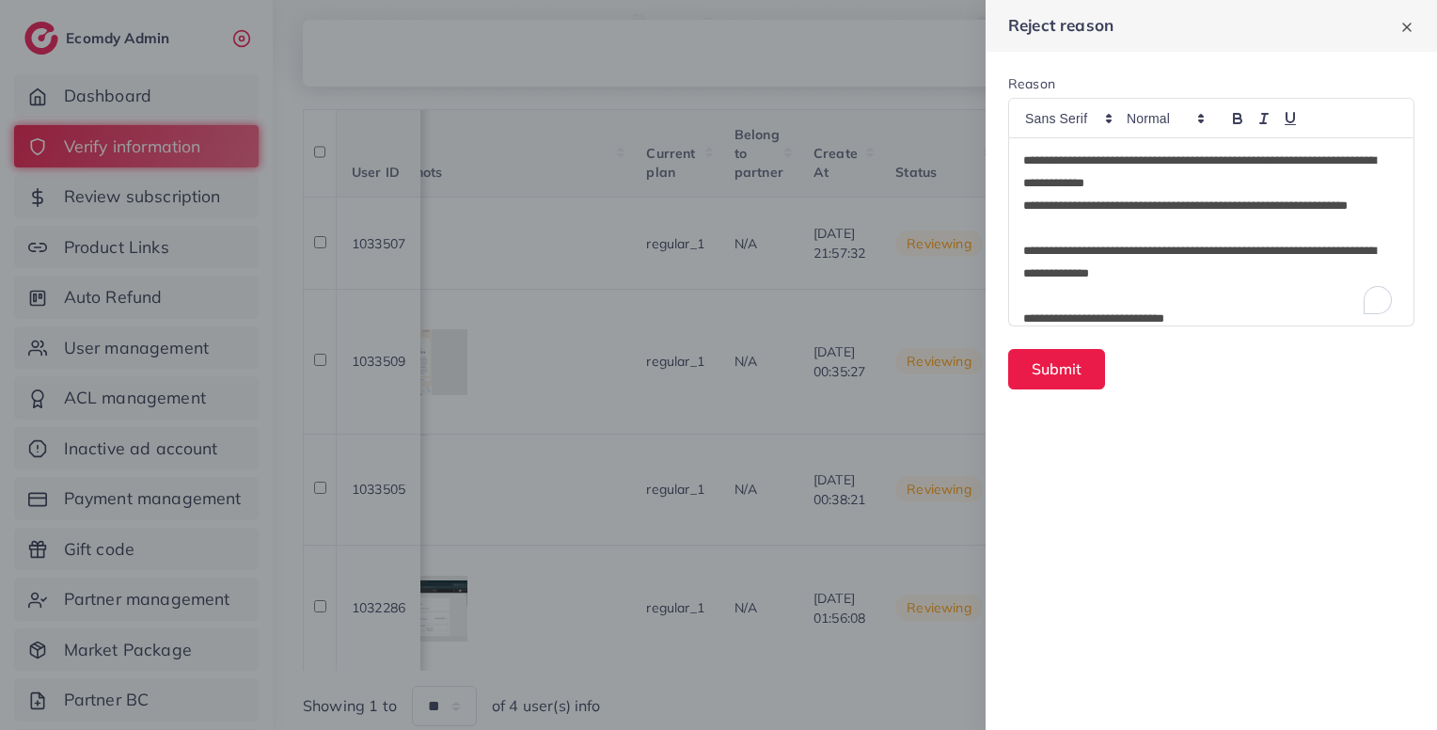
click at [1121, 291] on p "To enrich screen reader interactions, please activate Accessibility in Grammarl…" at bounding box center [1211, 296] width 376 height 23
click at [1223, 296] on p "**********" at bounding box center [1211, 296] width 376 height 23
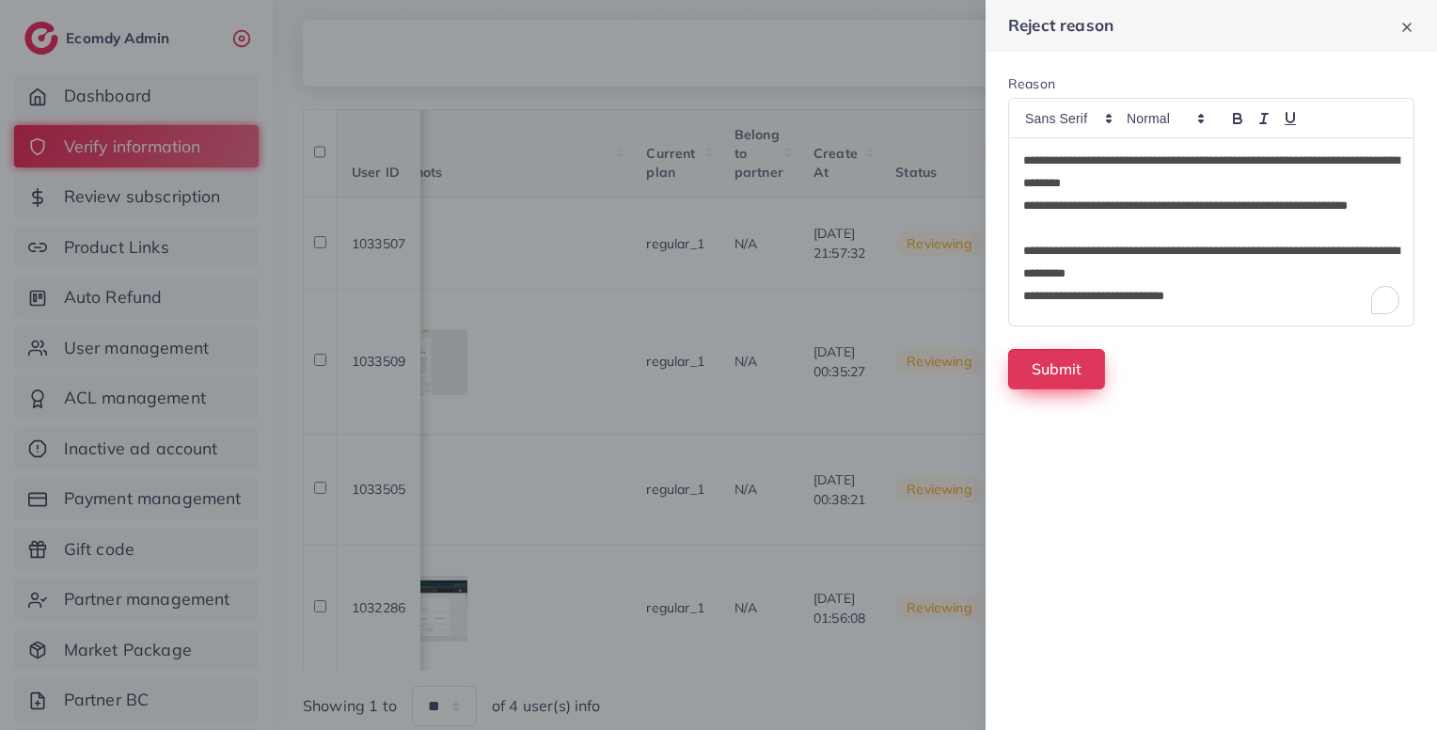
click at [1061, 365] on button "Submit" at bounding box center [1056, 369] width 97 height 40
